Goal: Information Seeking & Learning: Learn about a topic

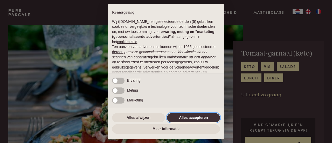
click at [202, 118] on button "Alles accepteren" at bounding box center [193, 117] width 53 height 9
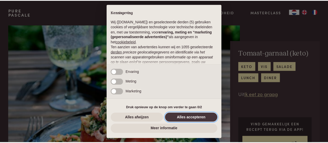
scroll to position [65, 0]
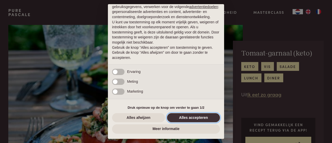
click at [196, 117] on button "Alles accepteren" at bounding box center [193, 117] width 53 height 9
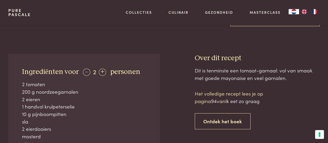
scroll to position [181, 0]
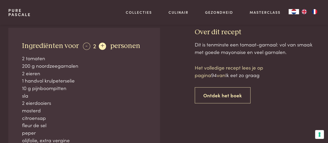
click at [100, 46] on div "+" at bounding box center [102, 45] width 7 height 7
click at [83, 45] on div "-" at bounding box center [86, 45] width 7 height 7
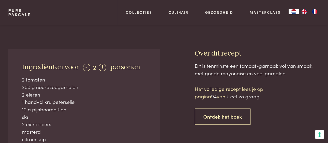
scroll to position [155, 0]
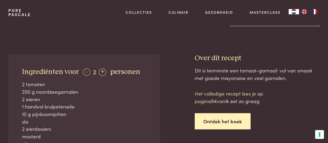
click at [232, 121] on link "Ontdek het boek" at bounding box center [223, 121] width 56 height 16
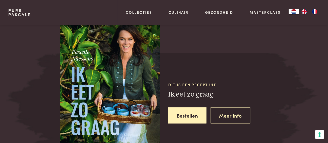
scroll to position [477, 0]
